Goal: Information Seeking & Learning: Learn about a topic

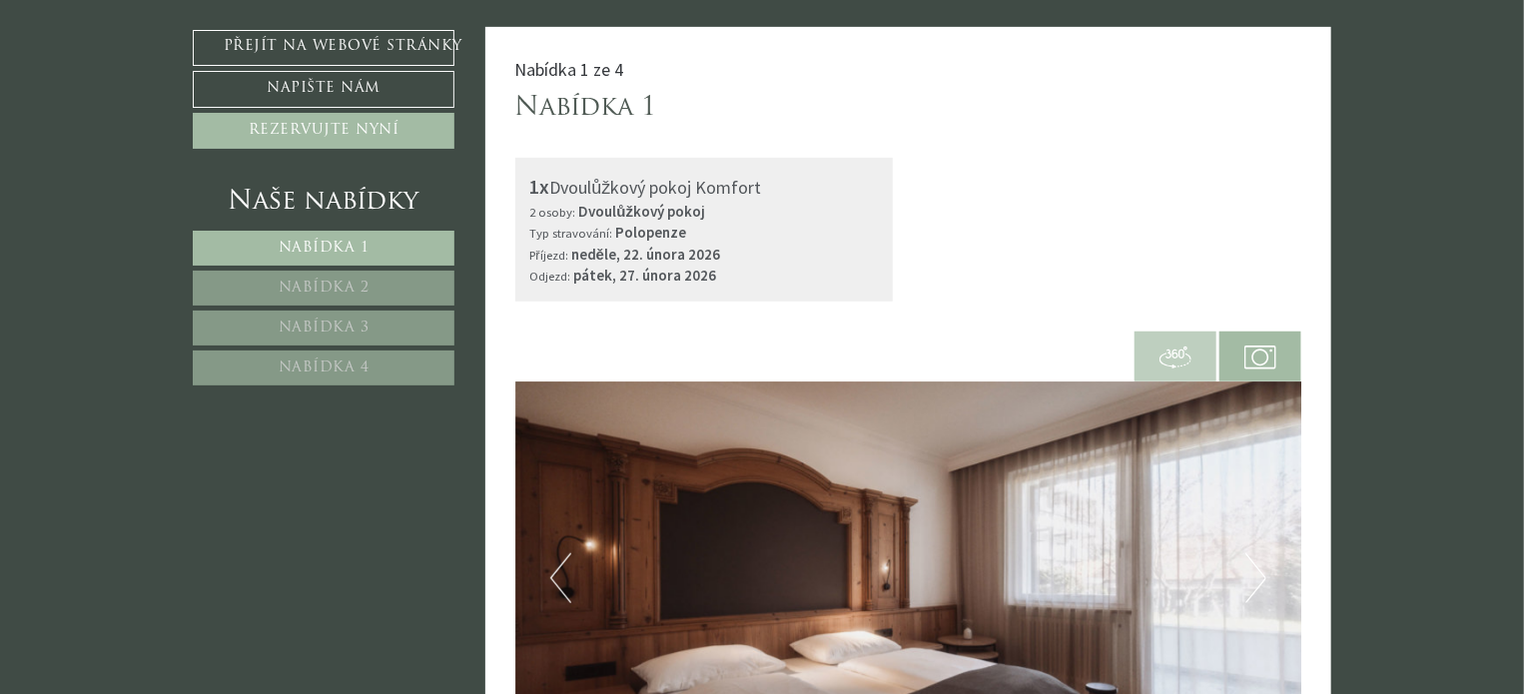
scroll to position [599, 0]
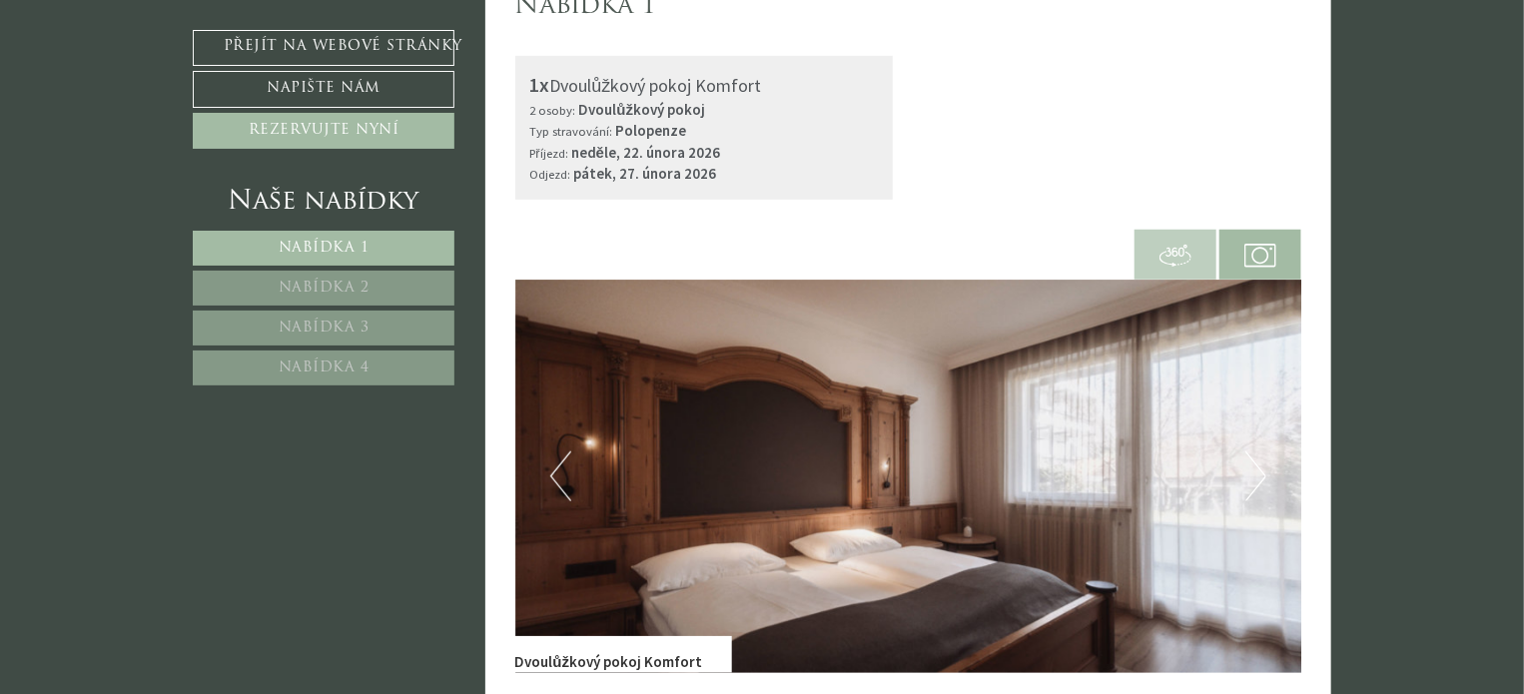
click at [1165, 255] on img at bounding box center [1175, 256] width 32 height 32
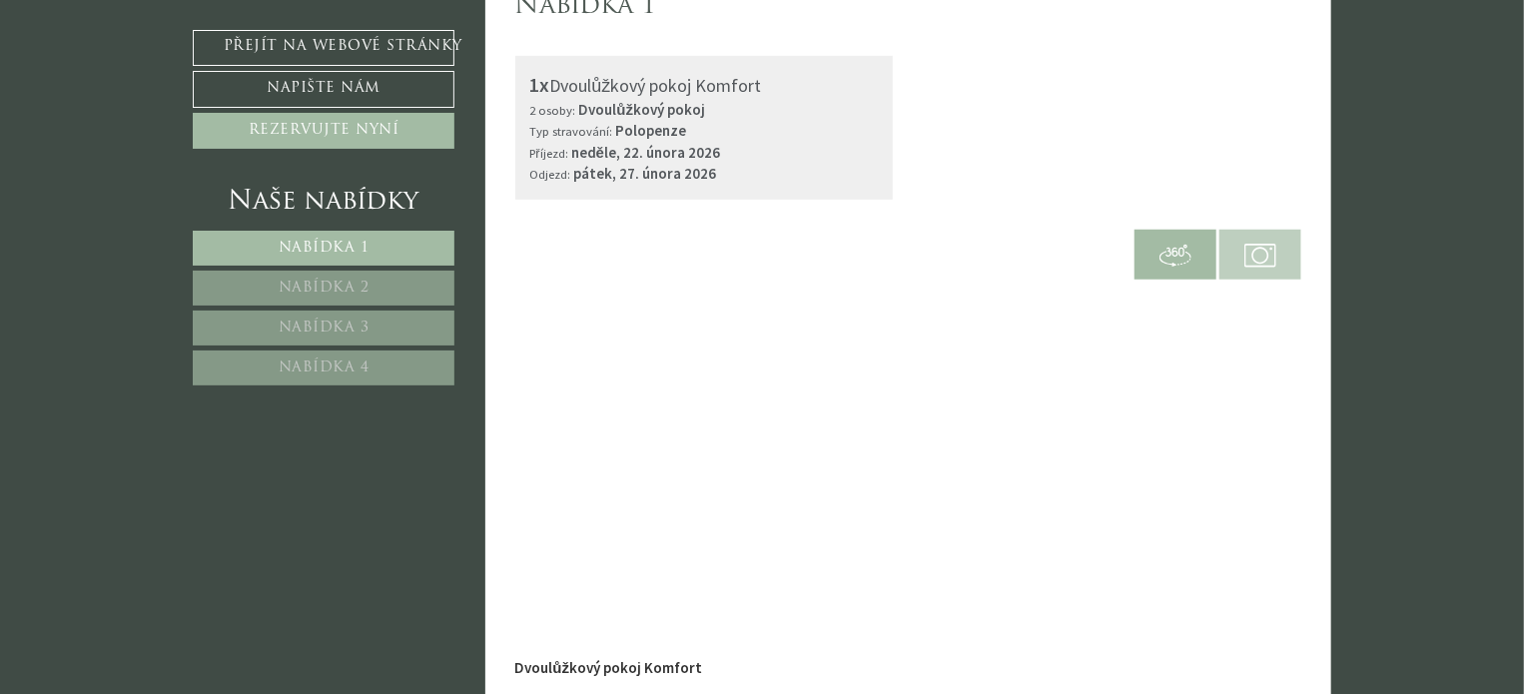
click at [1259, 256] on img at bounding box center [1260, 256] width 32 height 32
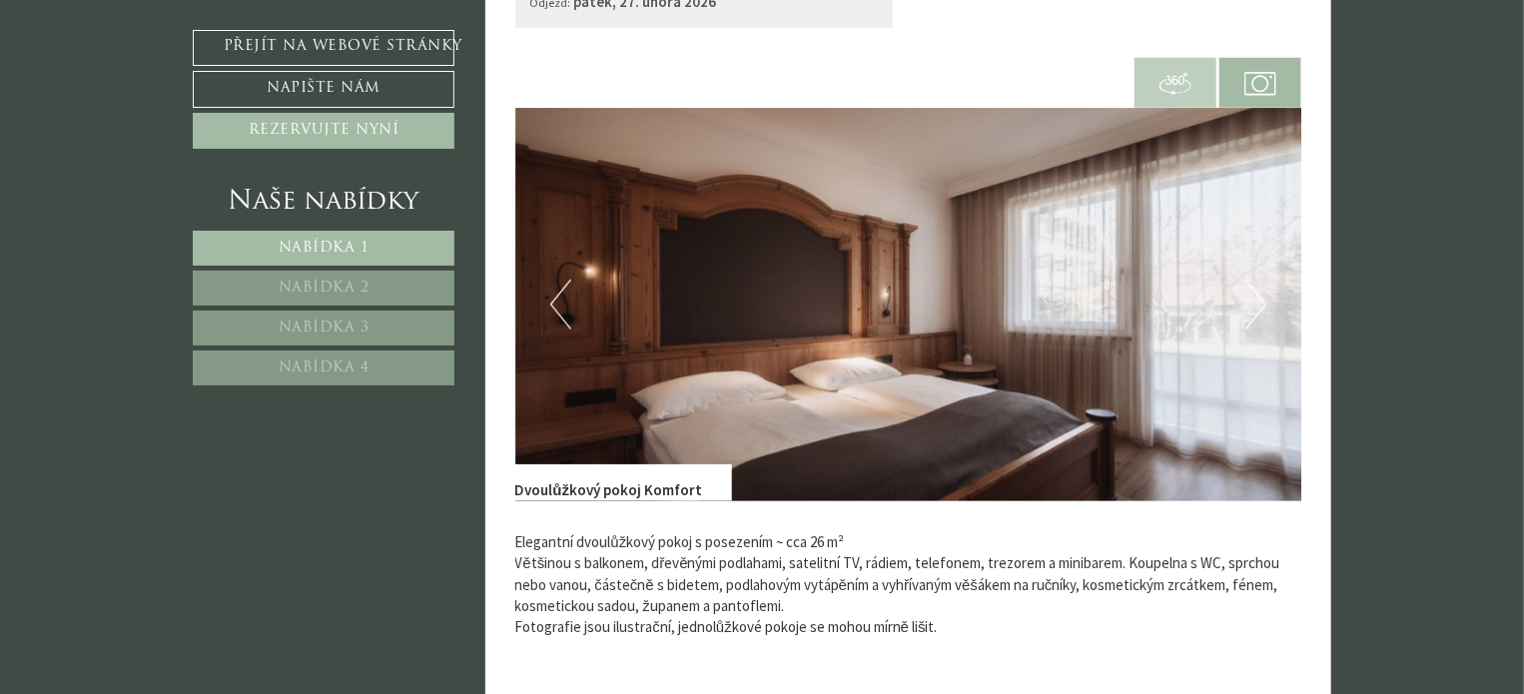
scroll to position [799, 0]
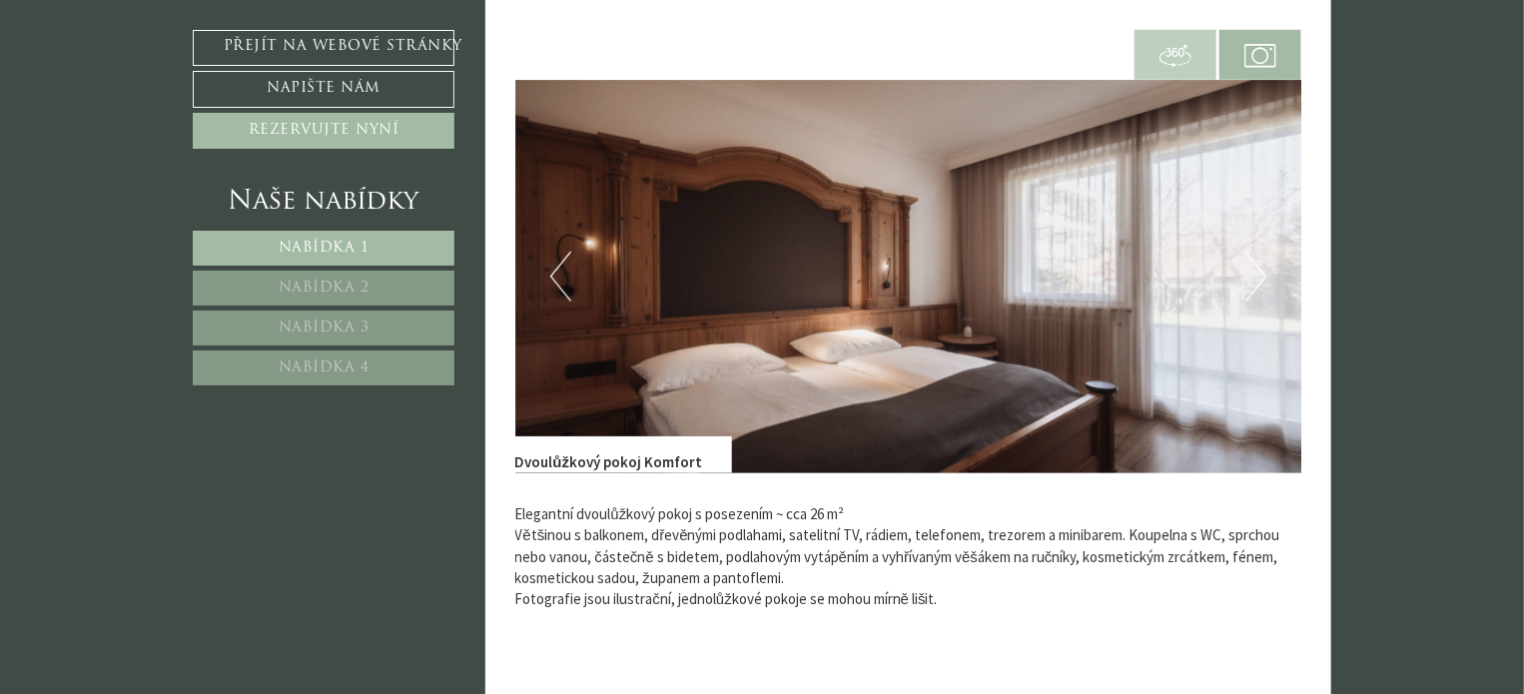
click at [1247, 271] on button "Další" at bounding box center [1255, 277] width 21 height 50
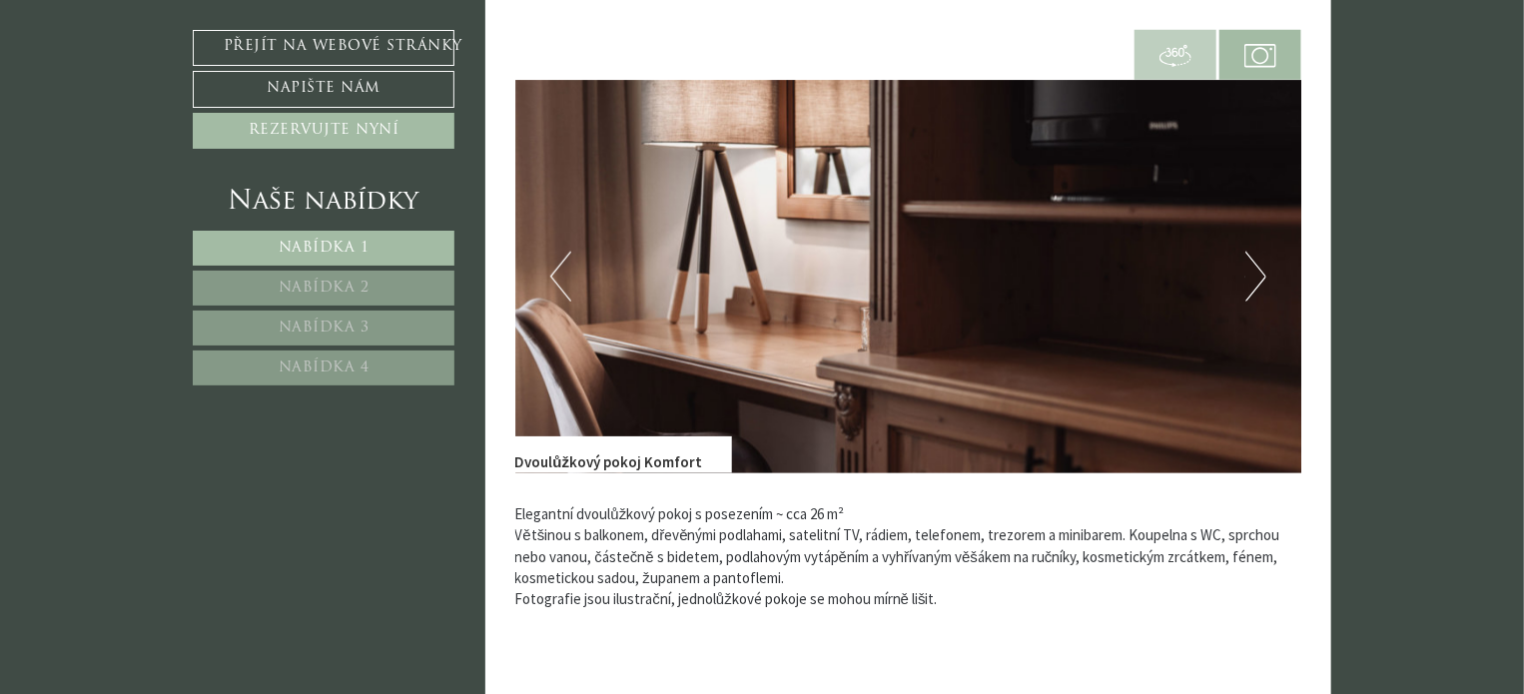
click at [1247, 271] on button "Další" at bounding box center [1255, 277] width 21 height 50
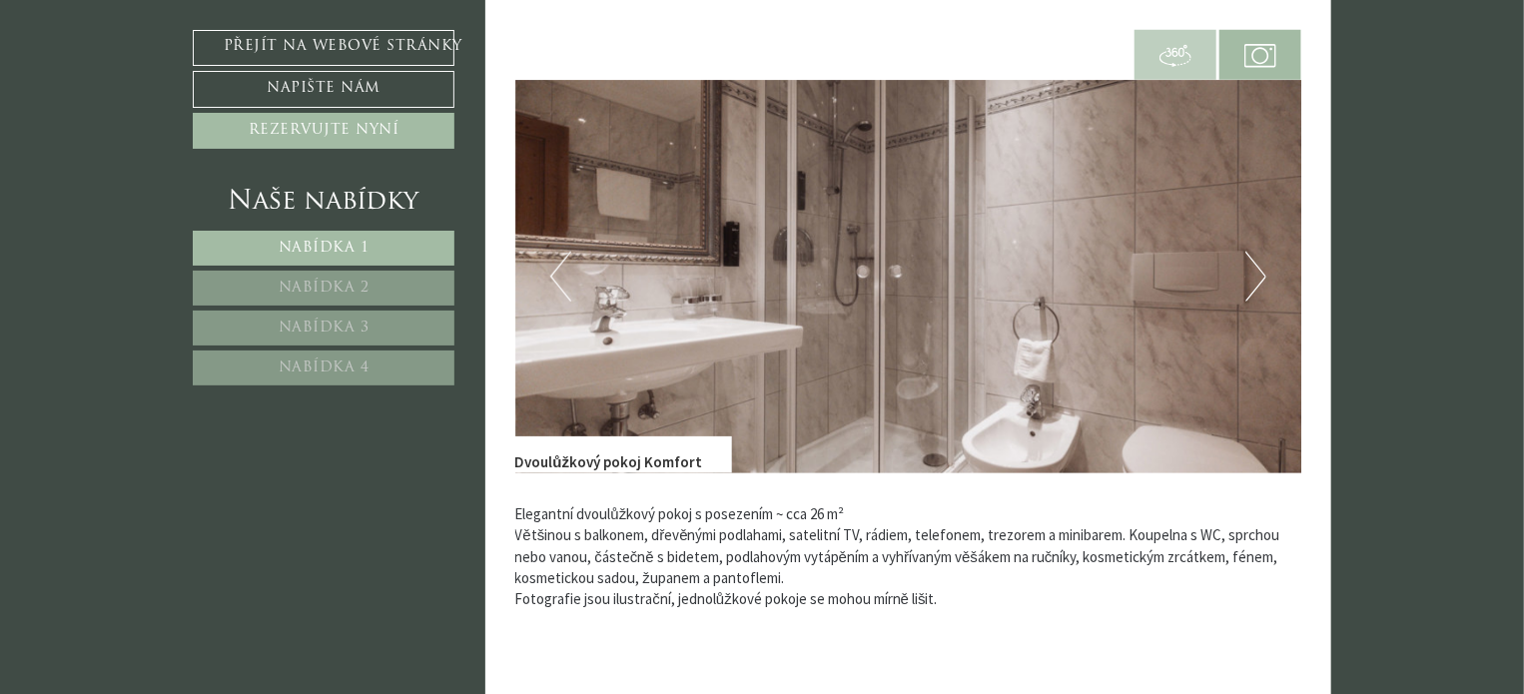
click at [1247, 271] on button "Další" at bounding box center [1255, 277] width 21 height 50
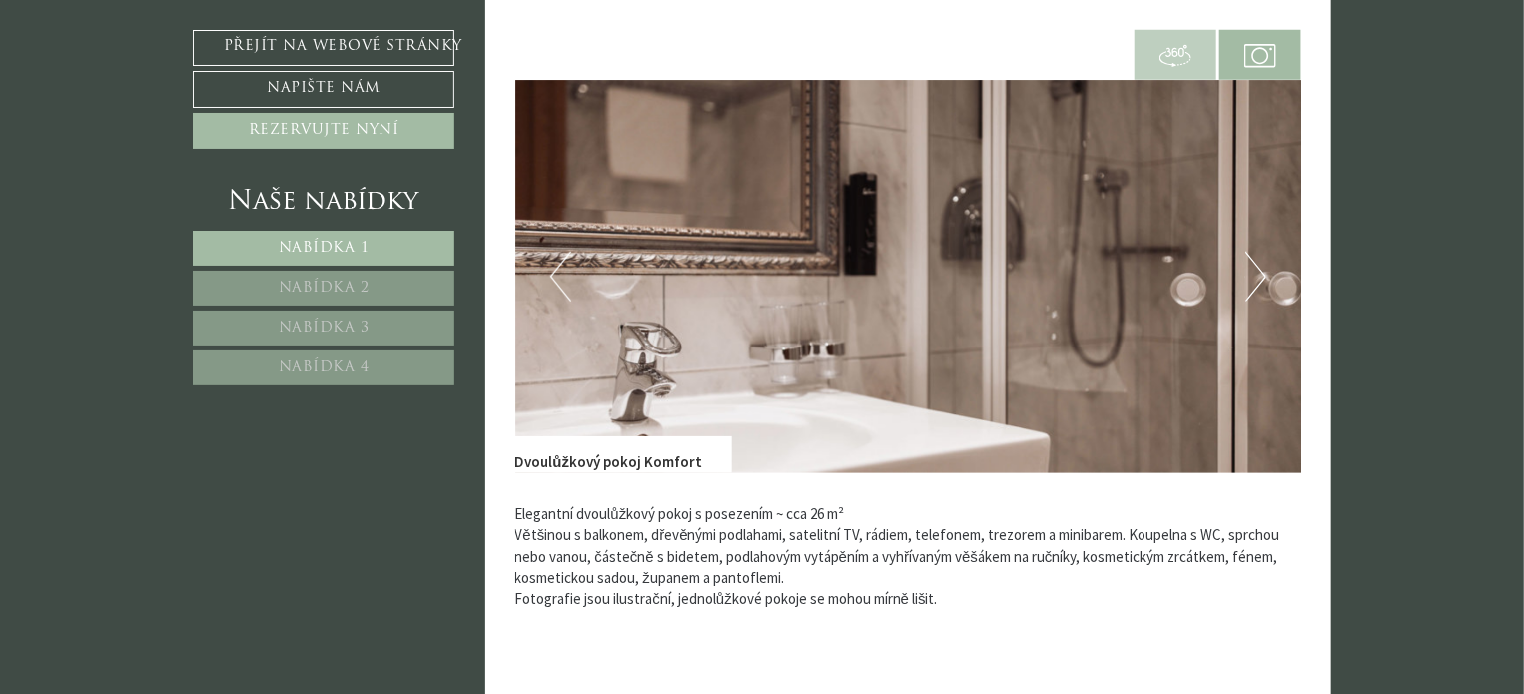
click at [1247, 271] on button "Další" at bounding box center [1255, 277] width 21 height 50
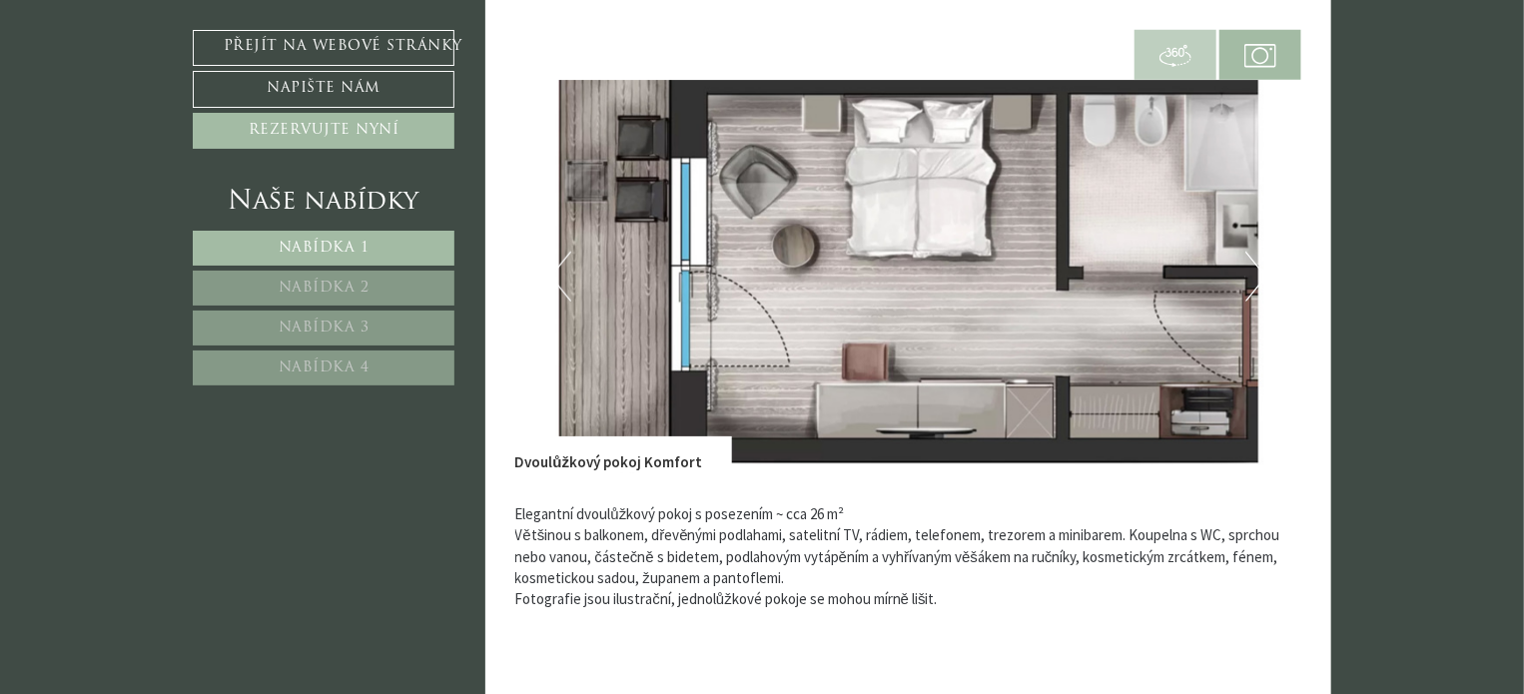
click at [1247, 271] on button "Další" at bounding box center [1255, 277] width 21 height 50
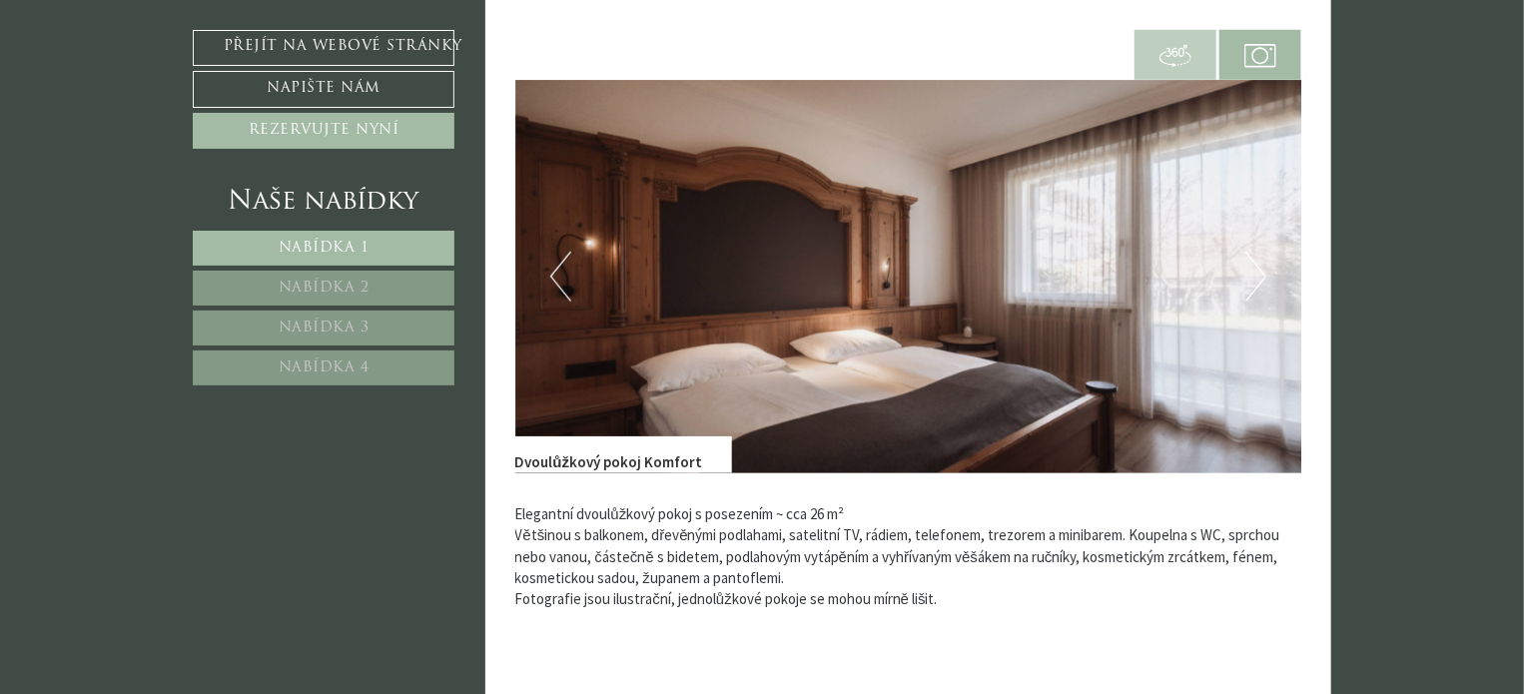
click at [1247, 271] on button "Další" at bounding box center [1255, 277] width 21 height 50
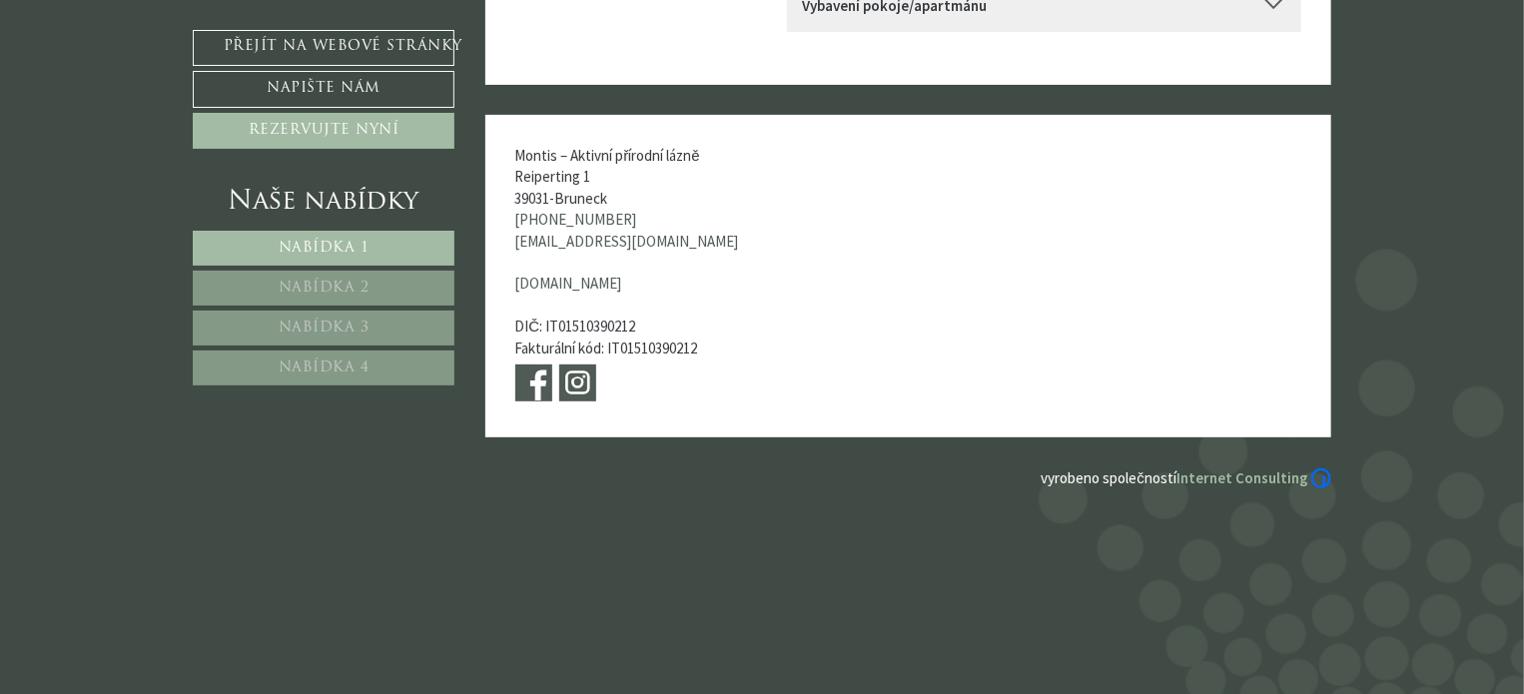
scroll to position [7871, 0]
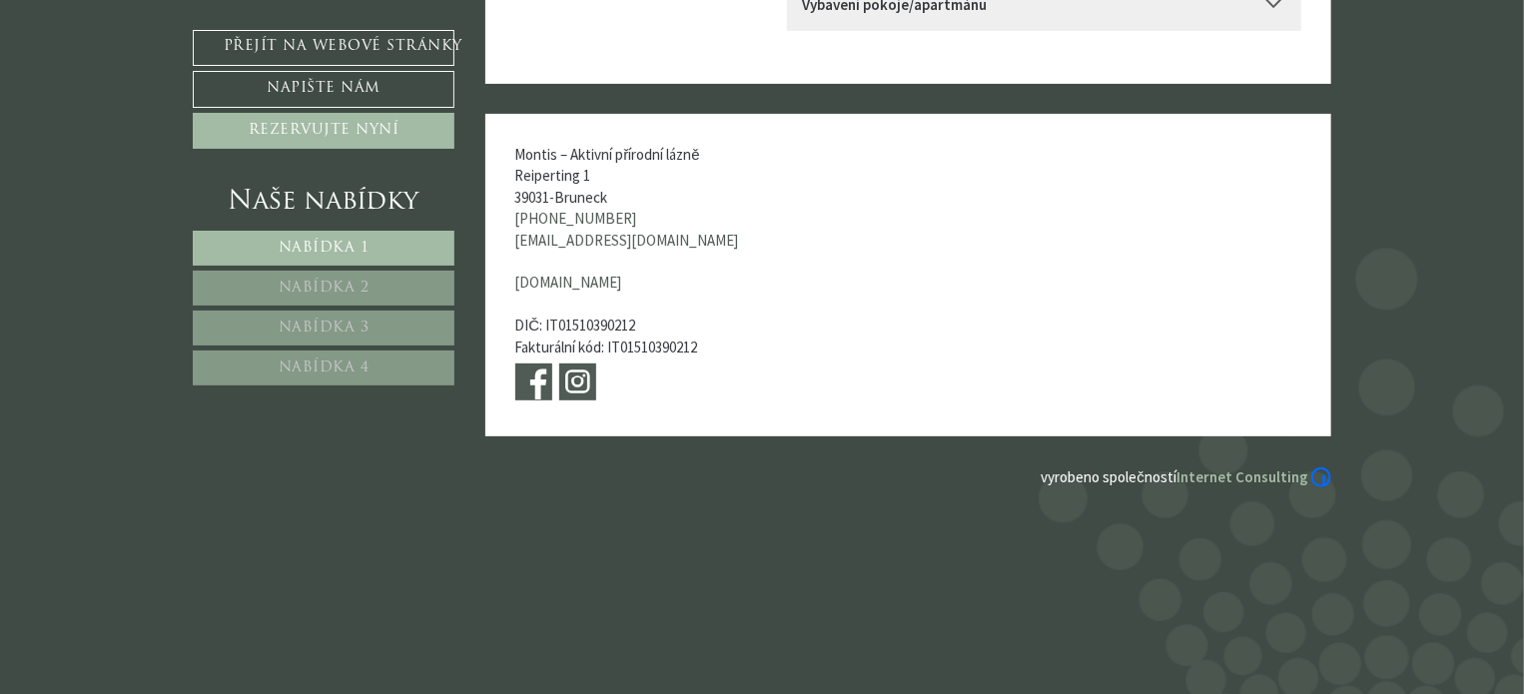
click at [351, 370] on font "Nabídka 4" at bounding box center [324, 367] width 91 height 15
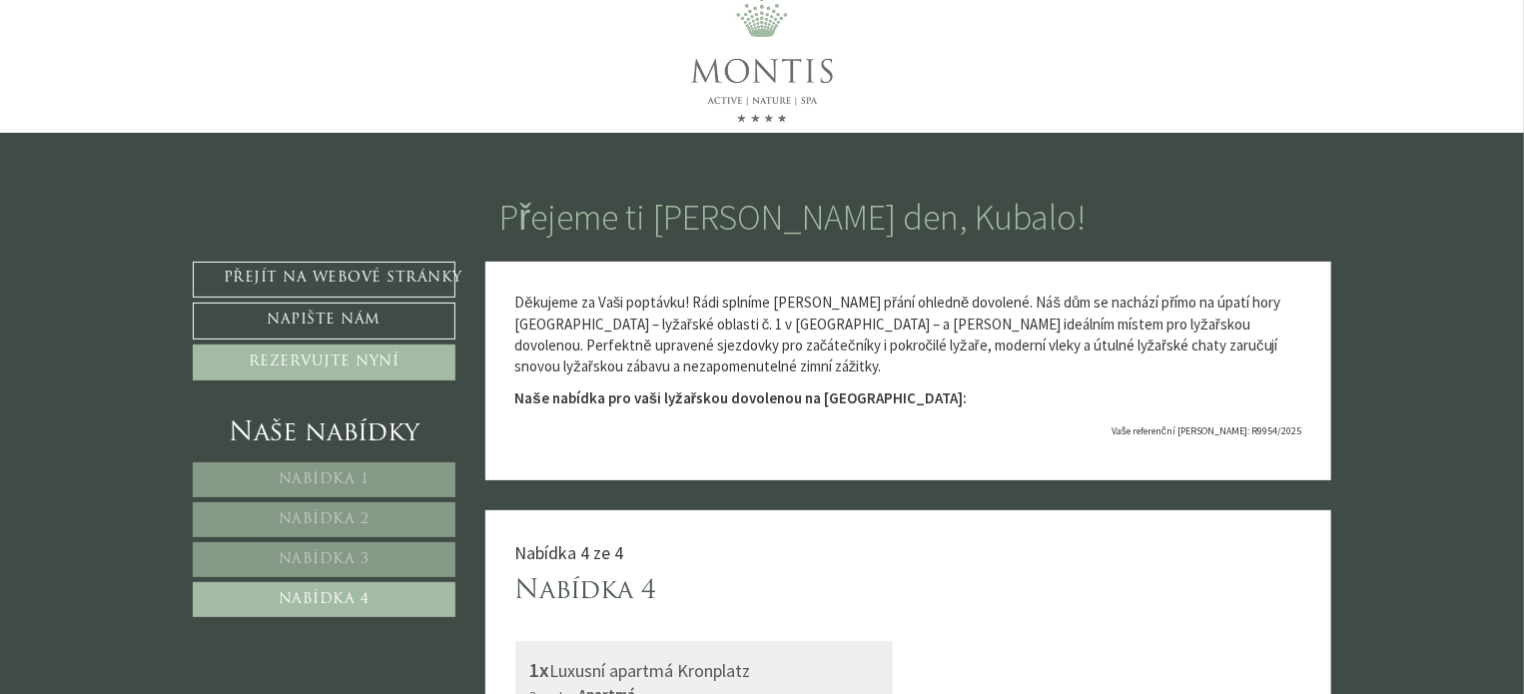
scroll to position [0, 0]
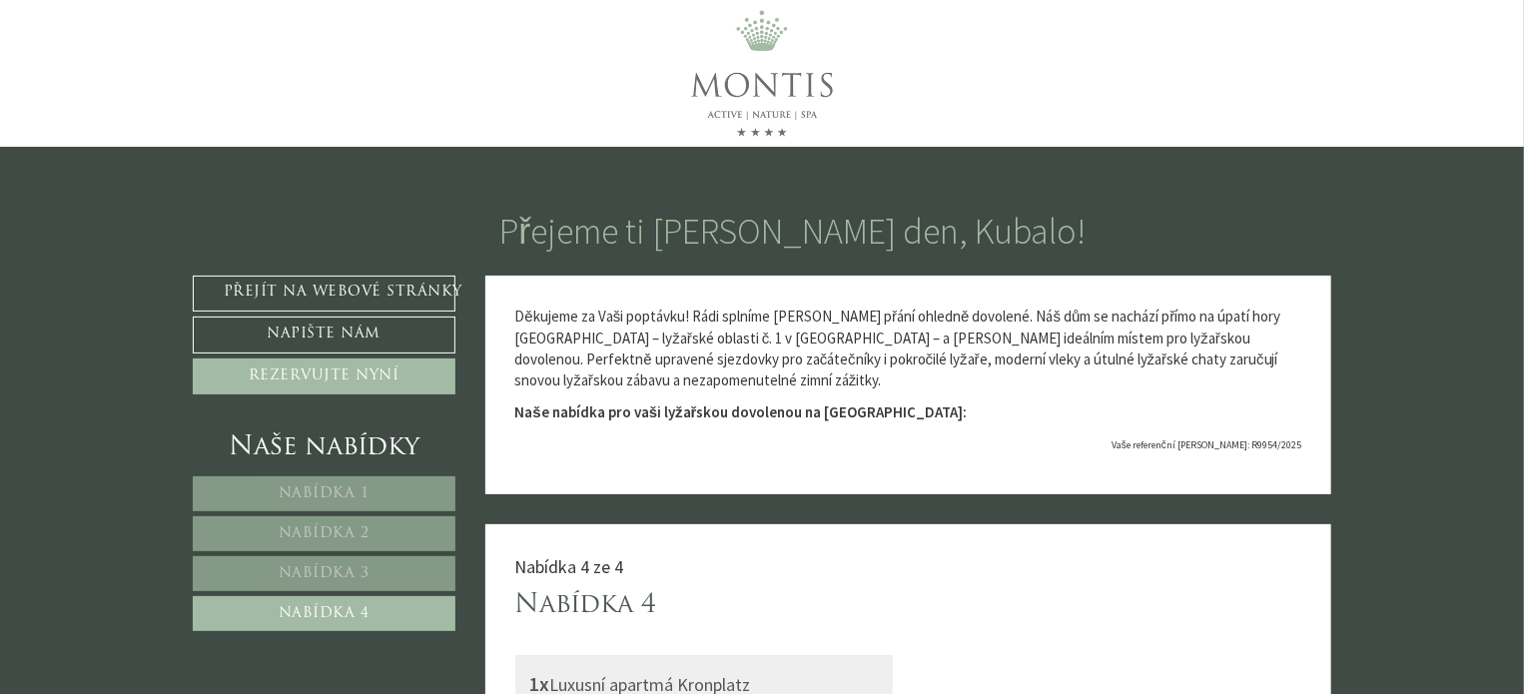
click at [308, 483] on link "Nabídka 1" at bounding box center [324, 493] width 263 height 35
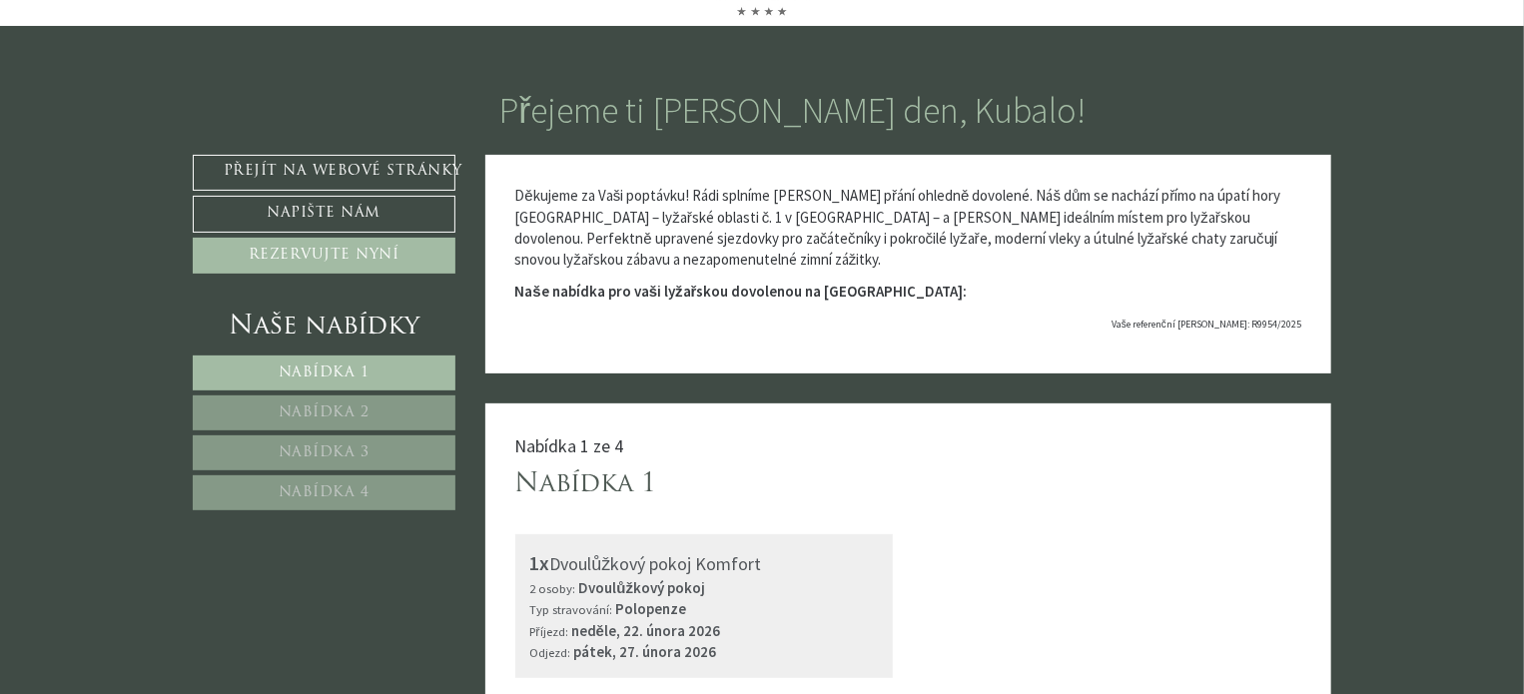
scroll to position [100, 0]
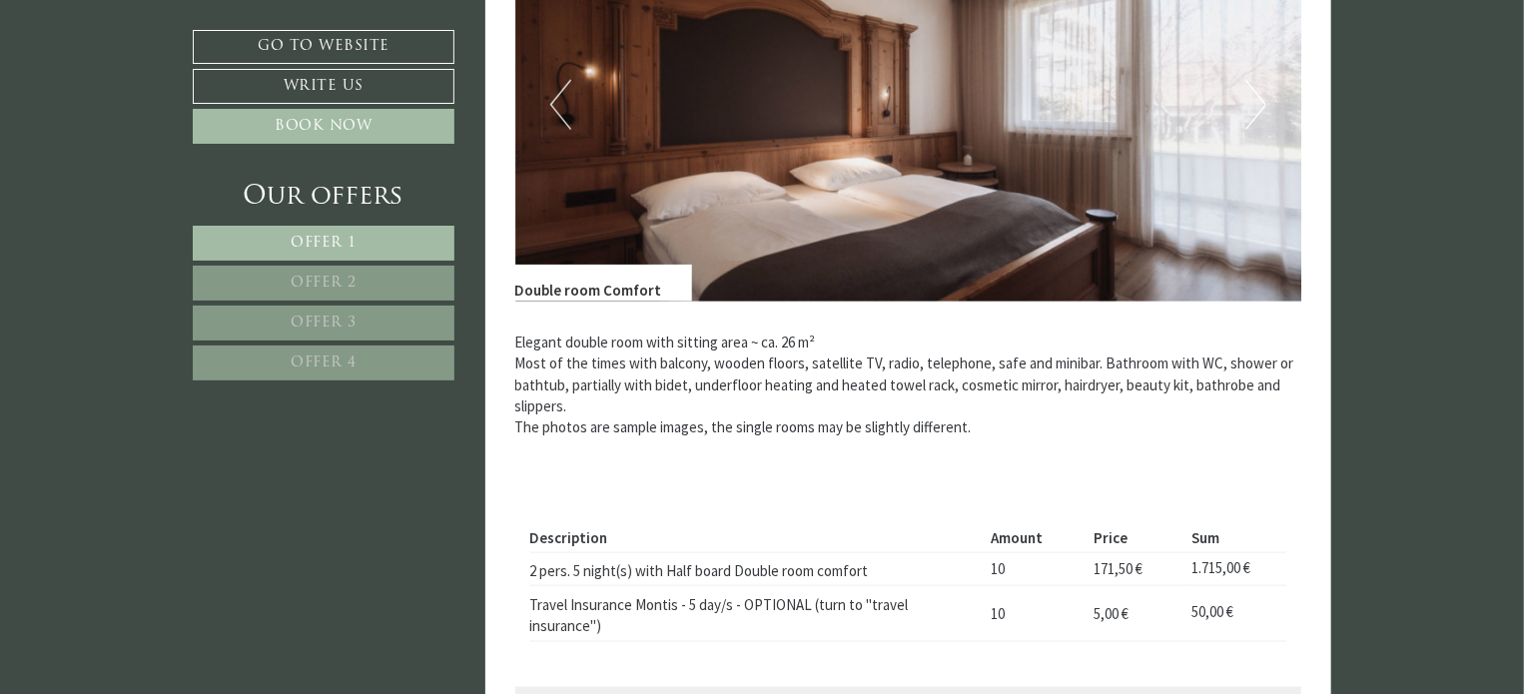
scroll to position [1298, 0]
